Goal: Check status: Check status

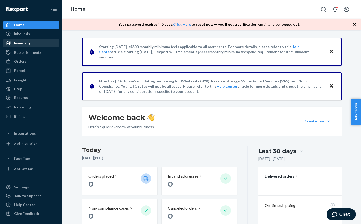
click at [25, 43] on div "Inventory" at bounding box center [22, 43] width 17 height 5
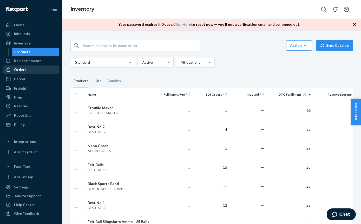
click at [25, 70] on div "Orders" at bounding box center [20, 69] width 12 height 5
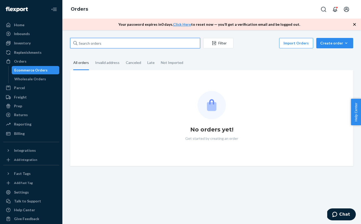
click at [90, 46] on input "text" at bounding box center [135, 43] width 130 height 10
paste input "[PERSON_NAME]"
type input "[PERSON_NAME]"
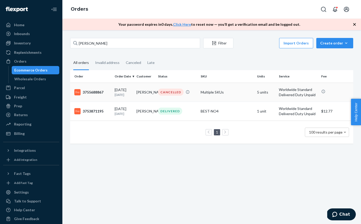
click at [86, 89] on div "3755688867" at bounding box center [92, 92] width 36 height 6
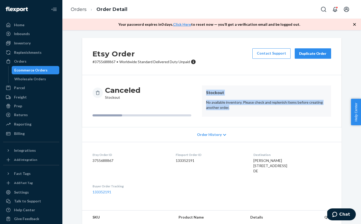
drag, startPoint x: 225, startPoint y: 93, endPoint x: 311, endPoint y: 116, distance: 89.2
click at [311, 116] on article "Stockout No available inventory. Please check and replenish items before creati…" at bounding box center [266, 100] width 129 height 31
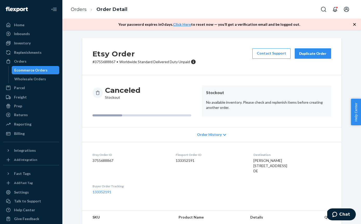
drag, startPoint x: 311, startPoint y: 115, endPoint x: 306, endPoint y: 115, distance: 5.0
click at [310, 115] on article "Stockout No available inventory. Please check and replenish items before creati…" at bounding box center [266, 100] width 129 height 31
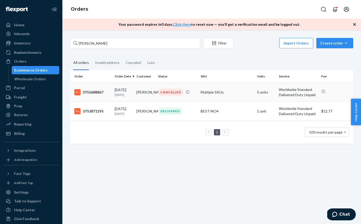
click at [99, 93] on div "3755688867" at bounding box center [92, 92] width 36 height 6
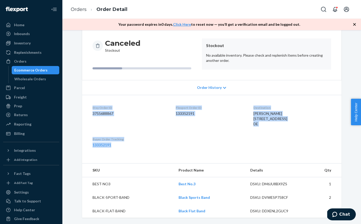
drag, startPoint x: 111, startPoint y: 95, endPoint x: 325, endPoint y: 174, distance: 228.4
click at [350, 185] on div "Etsy Order # 3755688867 • Worldwide Standard Delivered Duty Unpaid Contact Supp…" at bounding box center [211, 107] width 291 height 233
click at [261, 150] on dl "Etsy Order ID 3755688867 Flexport Order ID 133352191 Destination [PERSON_NAME] …" at bounding box center [211, 126] width 259 height 63
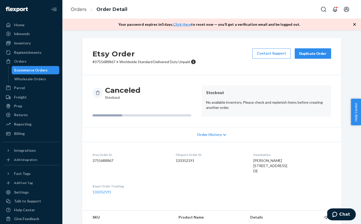
click at [253, 159] on span "[PERSON_NAME] [STREET_ADDRESS] DE" at bounding box center [270, 165] width 34 height 15
copy span "[PERSON_NAME]"
click at [294, 143] on dl "Etsy Order ID 3755688867 Flexport Order ID 133352191 Destination [PERSON_NAME] …" at bounding box center [211, 173] width 259 height 63
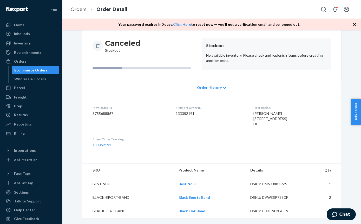
scroll to position [52, 0]
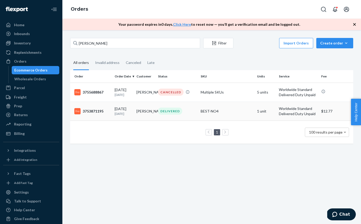
click at [94, 110] on div "3753871195" at bounding box center [92, 111] width 36 height 6
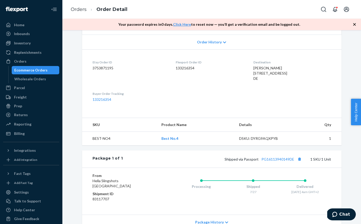
scroll to position [113, 0]
click at [271, 161] on link "PG16113940149DE" at bounding box center [277, 158] width 33 height 4
